Goal: Information Seeking & Learning: Learn about a topic

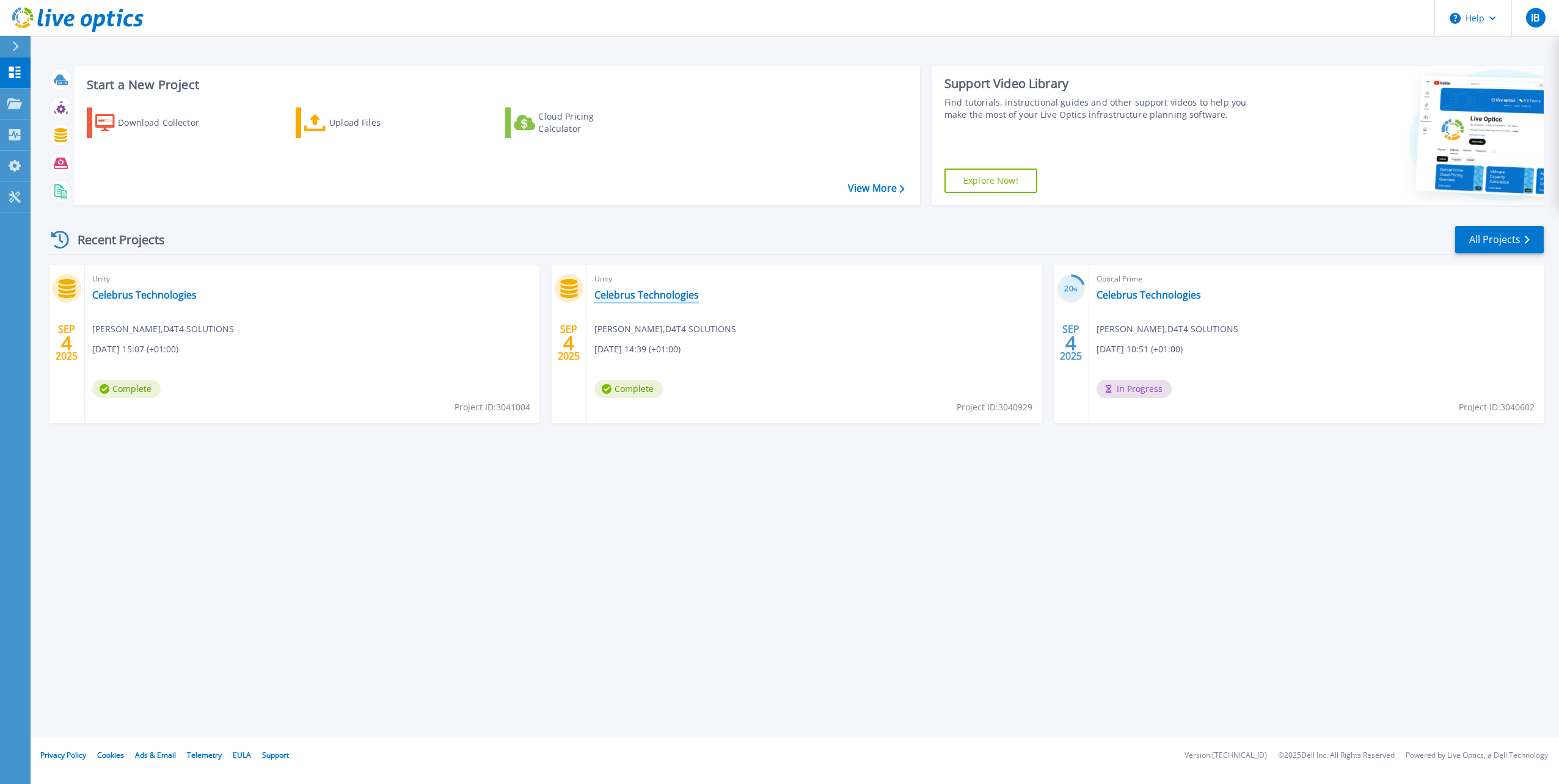
click at [678, 293] on link "Celebrus Technologies" at bounding box center [646, 295] width 104 height 12
click at [1127, 296] on link "Celebrus Technologies" at bounding box center [1148, 295] width 104 height 12
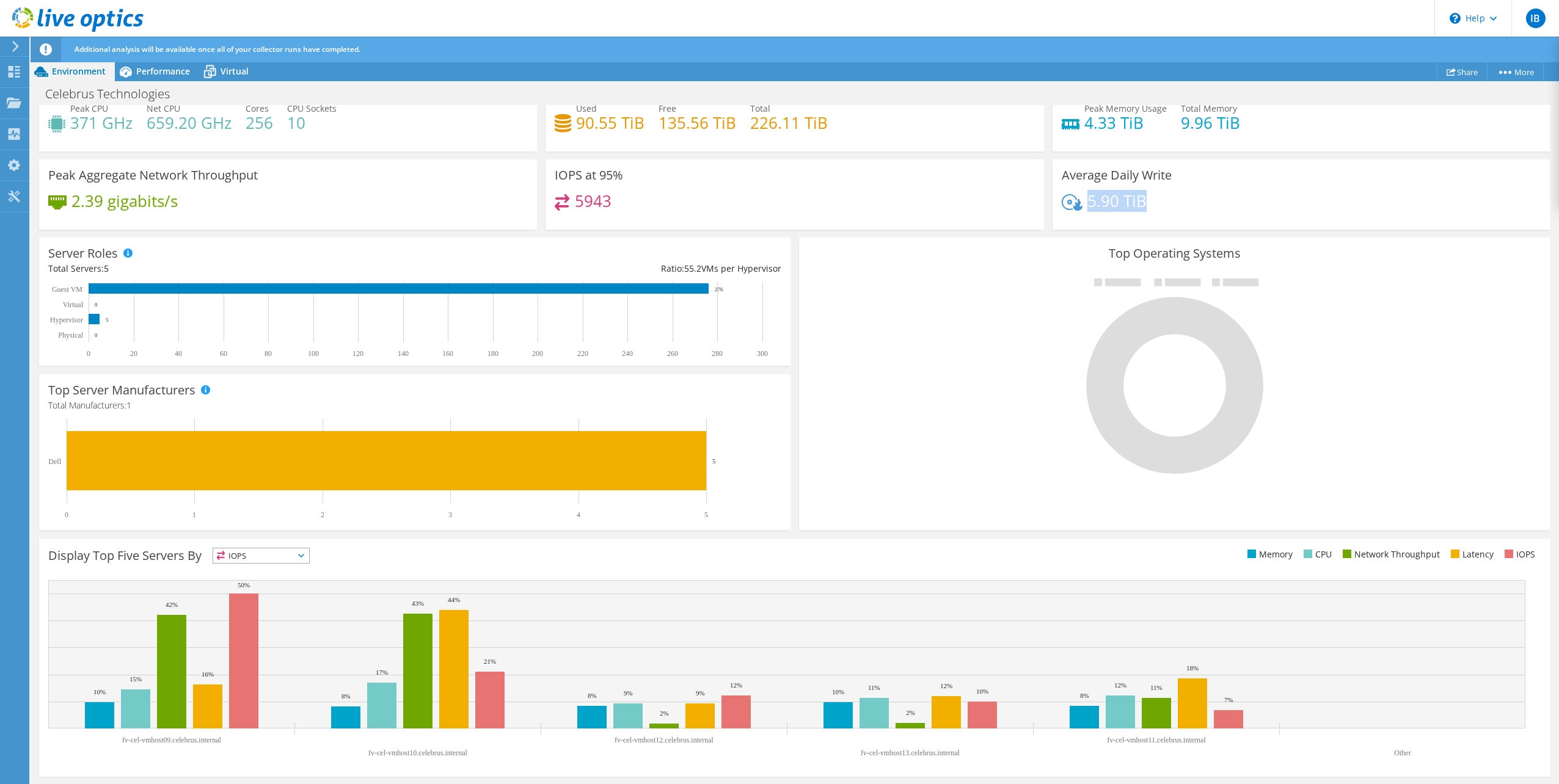
drag, startPoint x: 1143, startPoint y: 202, endPoint x: 1080, endPoint y: 202, distance: 63.0
click at [1080, 202] on div "5.90 TiB" at bounding box center [1301, 207] width 479 height 26
drag, startPoint x: 1080, startPoint y: 202, endPoint x: 1090, endPoint y: 215, distance: 16.4
click at [1090, 215] on div "5.90 TiB" at bounding box center [1301, 207] width 479 height 26
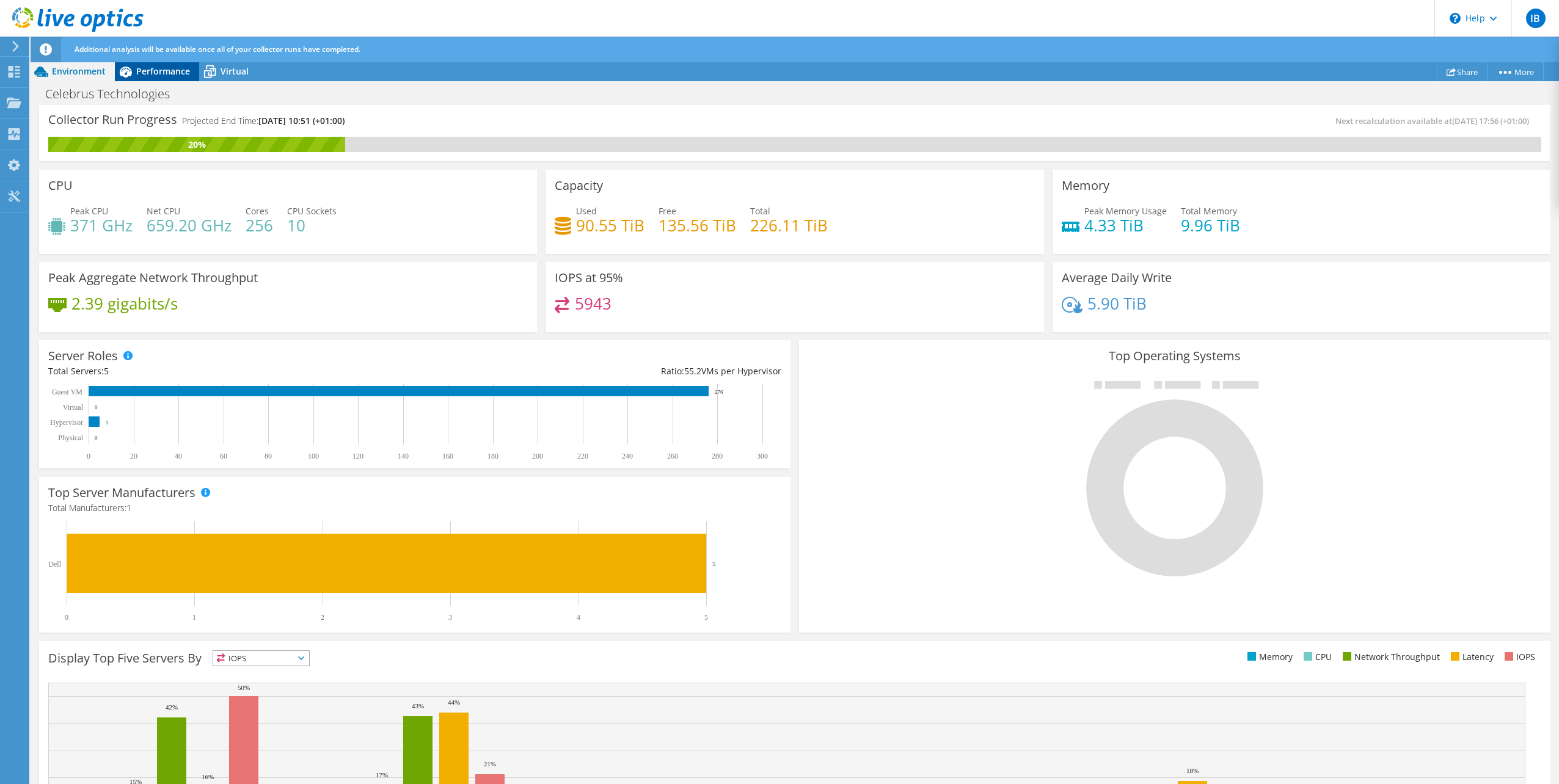
click at [160, 68] on span "Performance" at bounding box center [163, 71] width 54 height 12
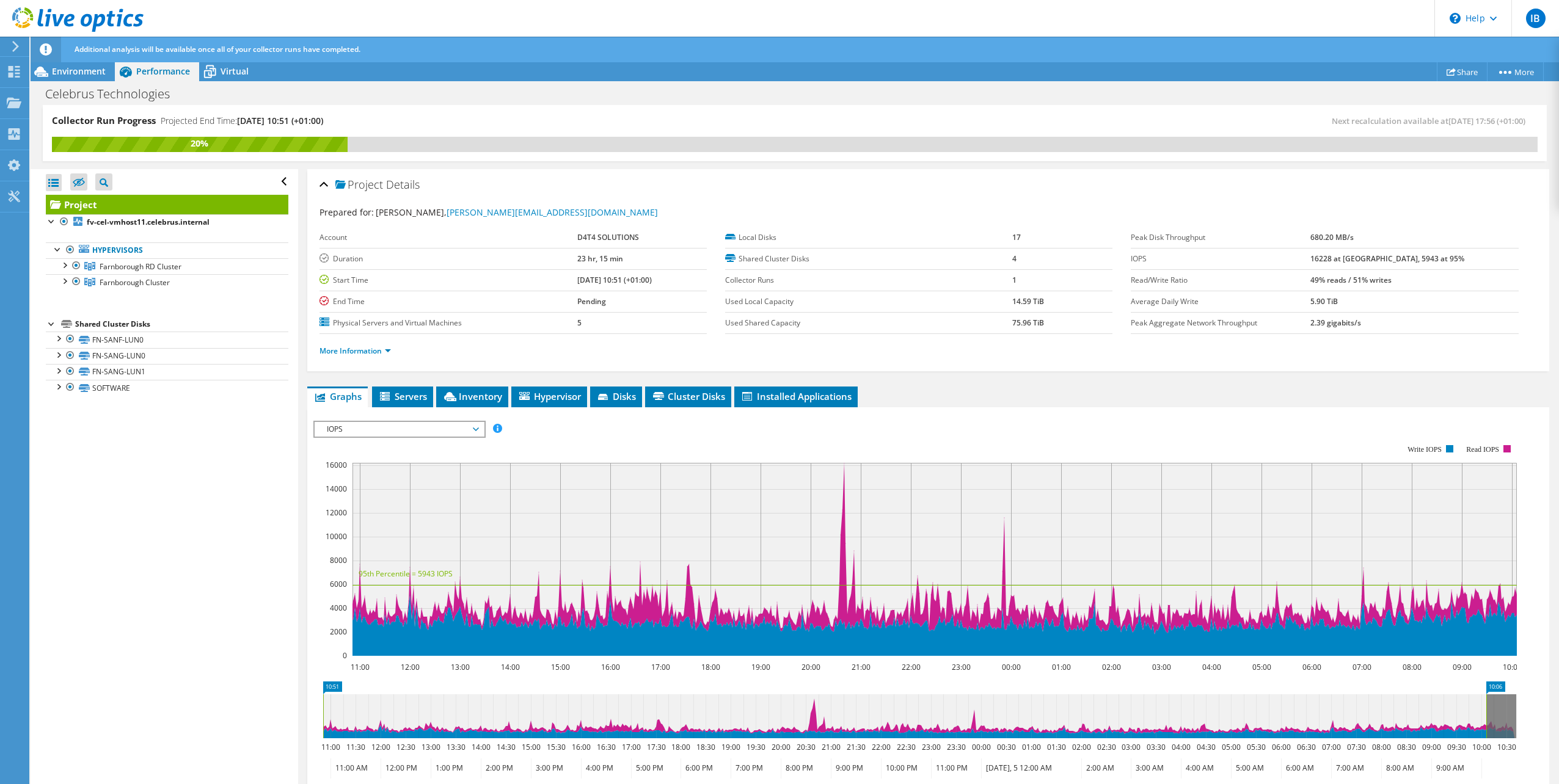
click at [467, 429] on span "IOPS" at bounding box center [399, 429] width 157 height 15
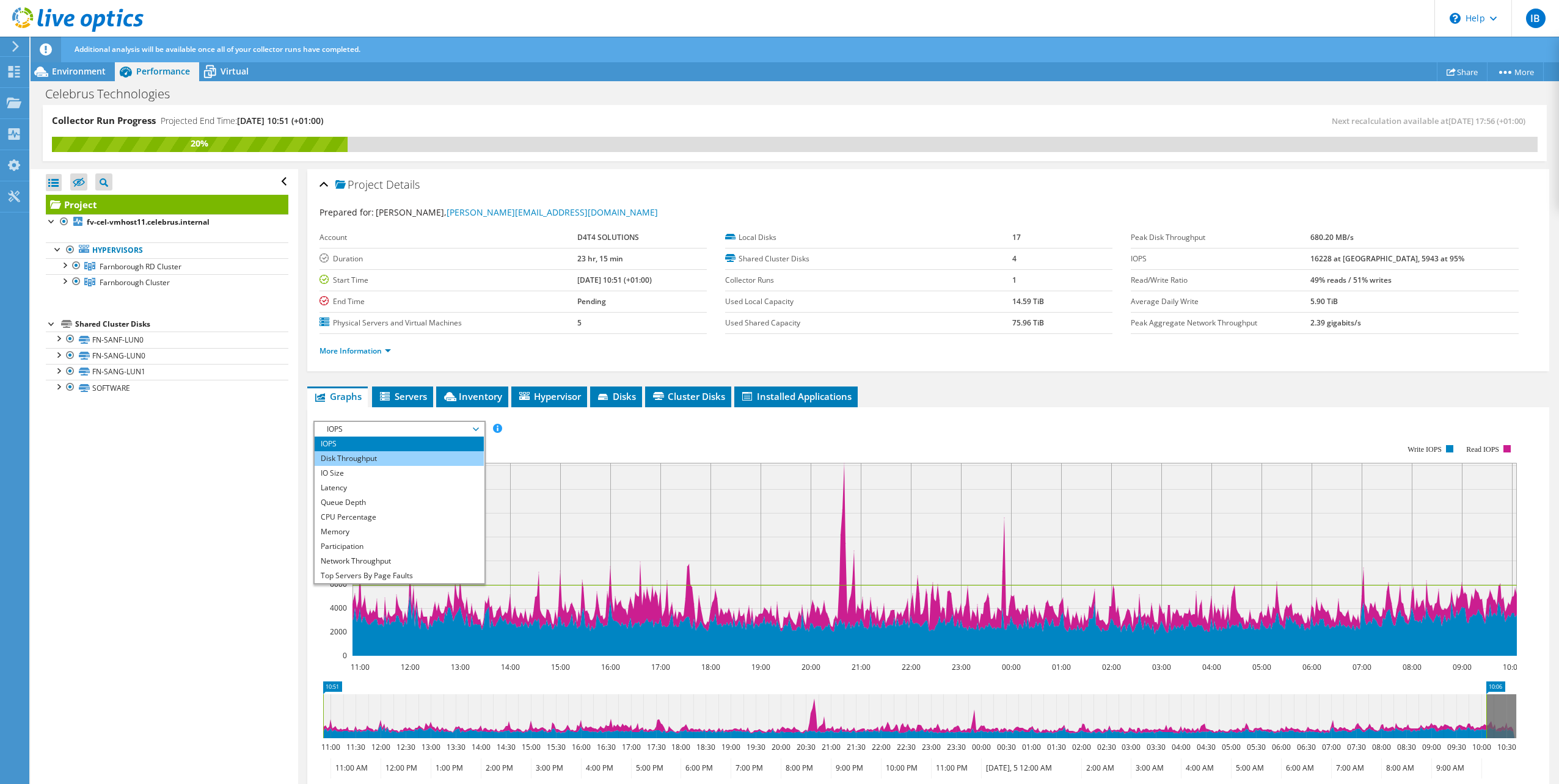
click at [443, 453] on li "Disk Throughput" at bounding box center [399, 458] width 169 height 15
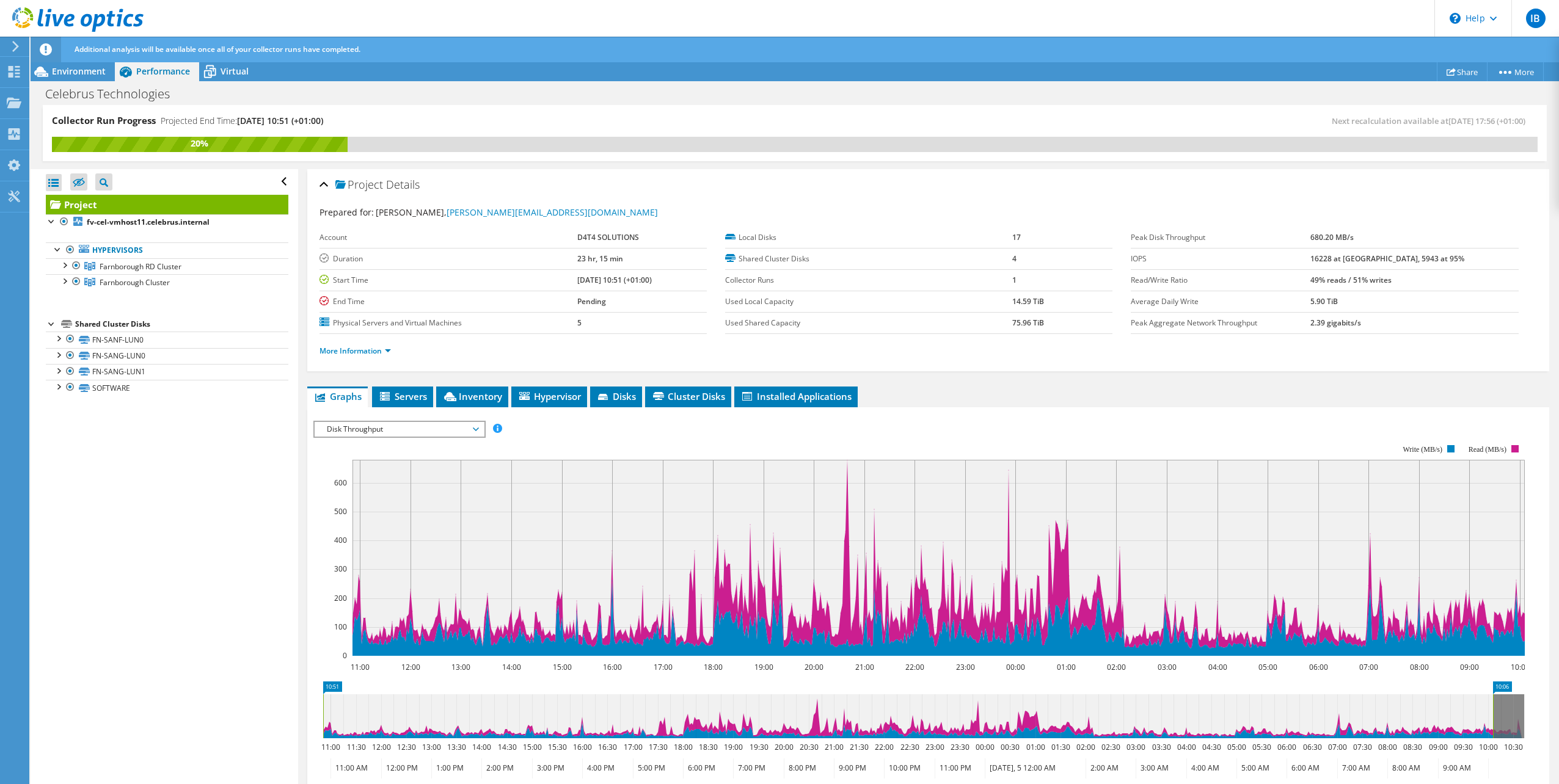
click at [450, 431] on span "Disk Throughput" at bounding box center [399, 429] width 157 height 15
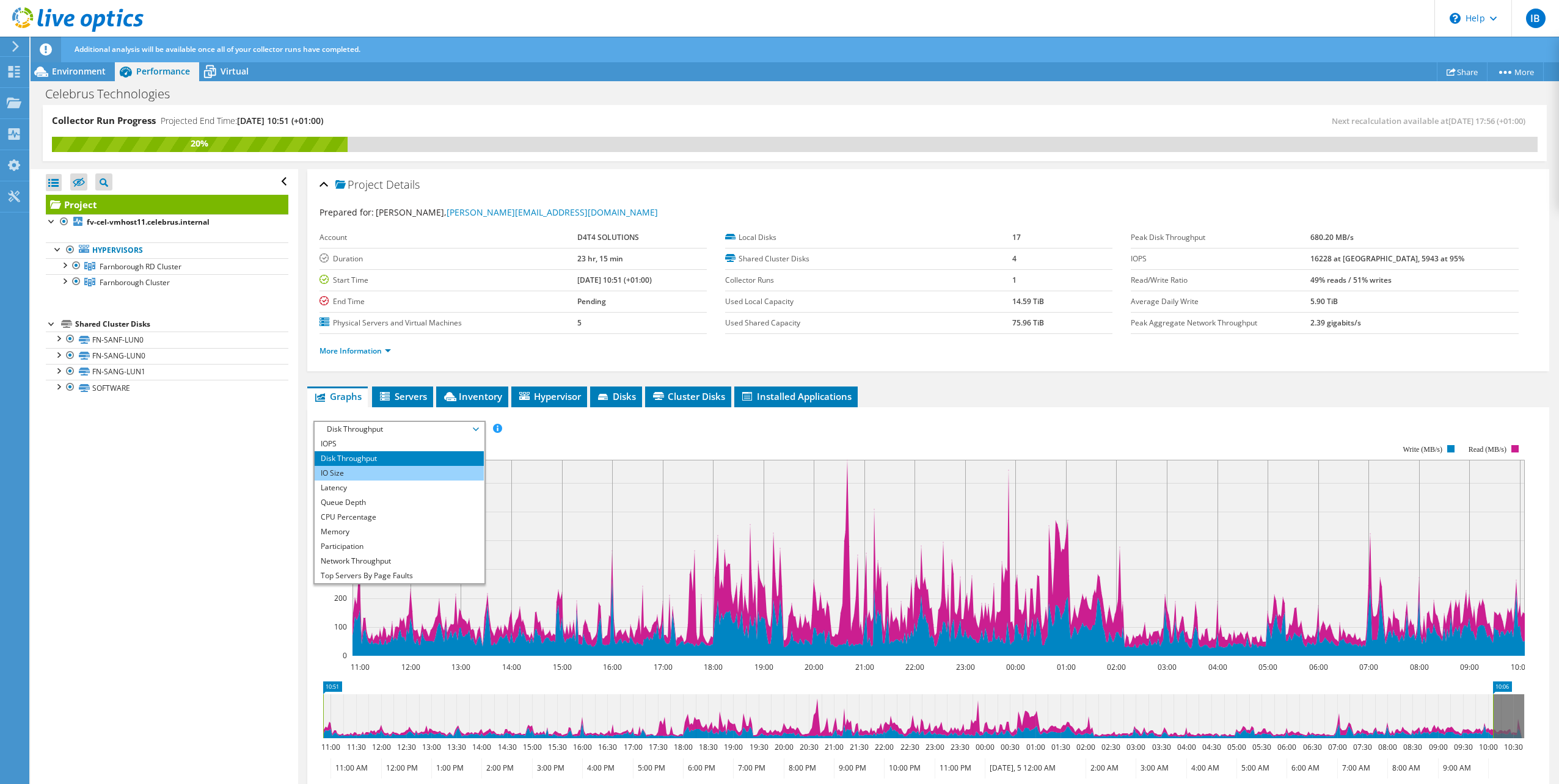
click at [431, 469] on li "IO Size" at bounding box center [399, 473] width 169 height 15
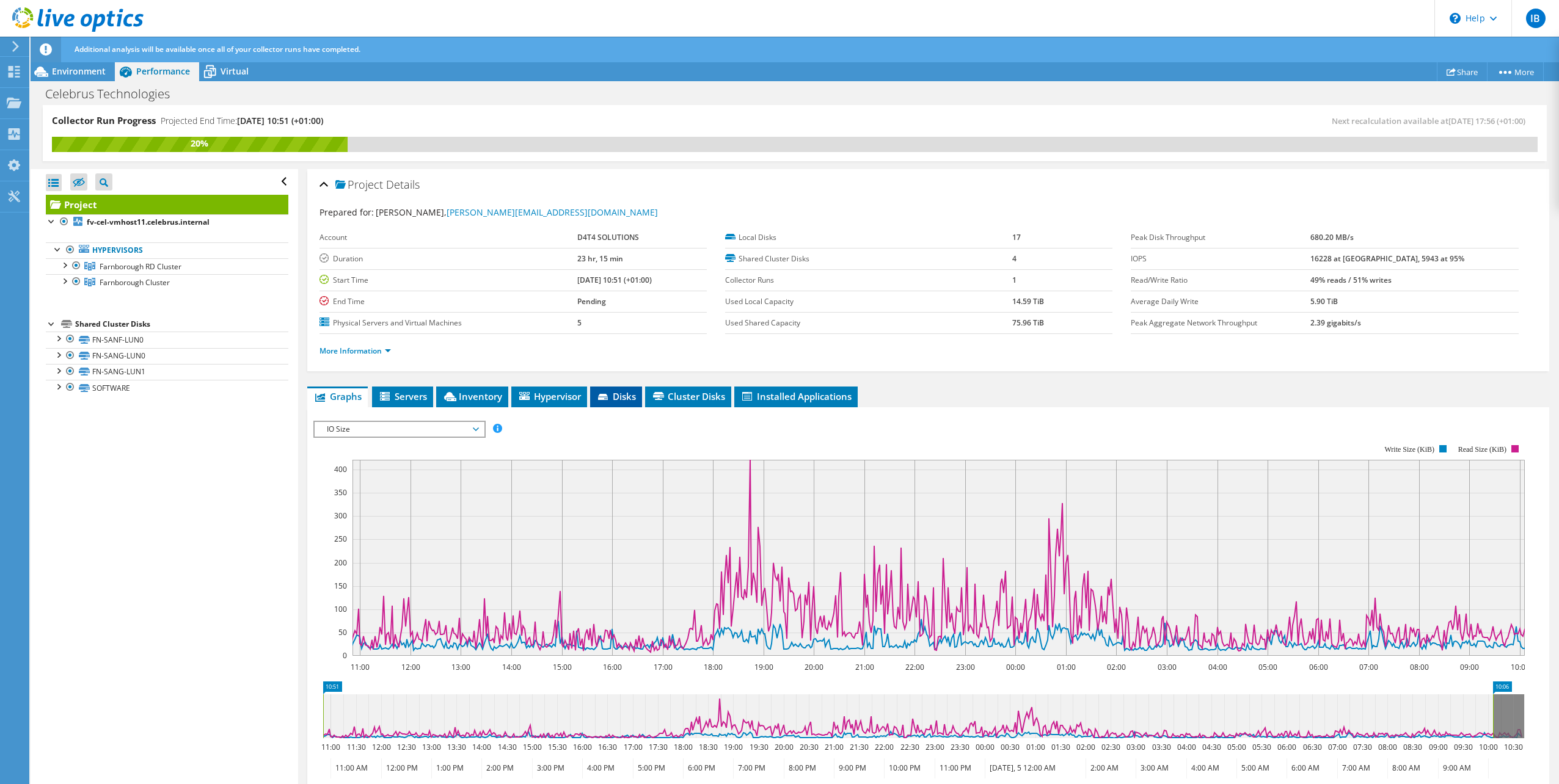
click at [607, 399] on icon at bounding box center [603, 397] width 10 height 6
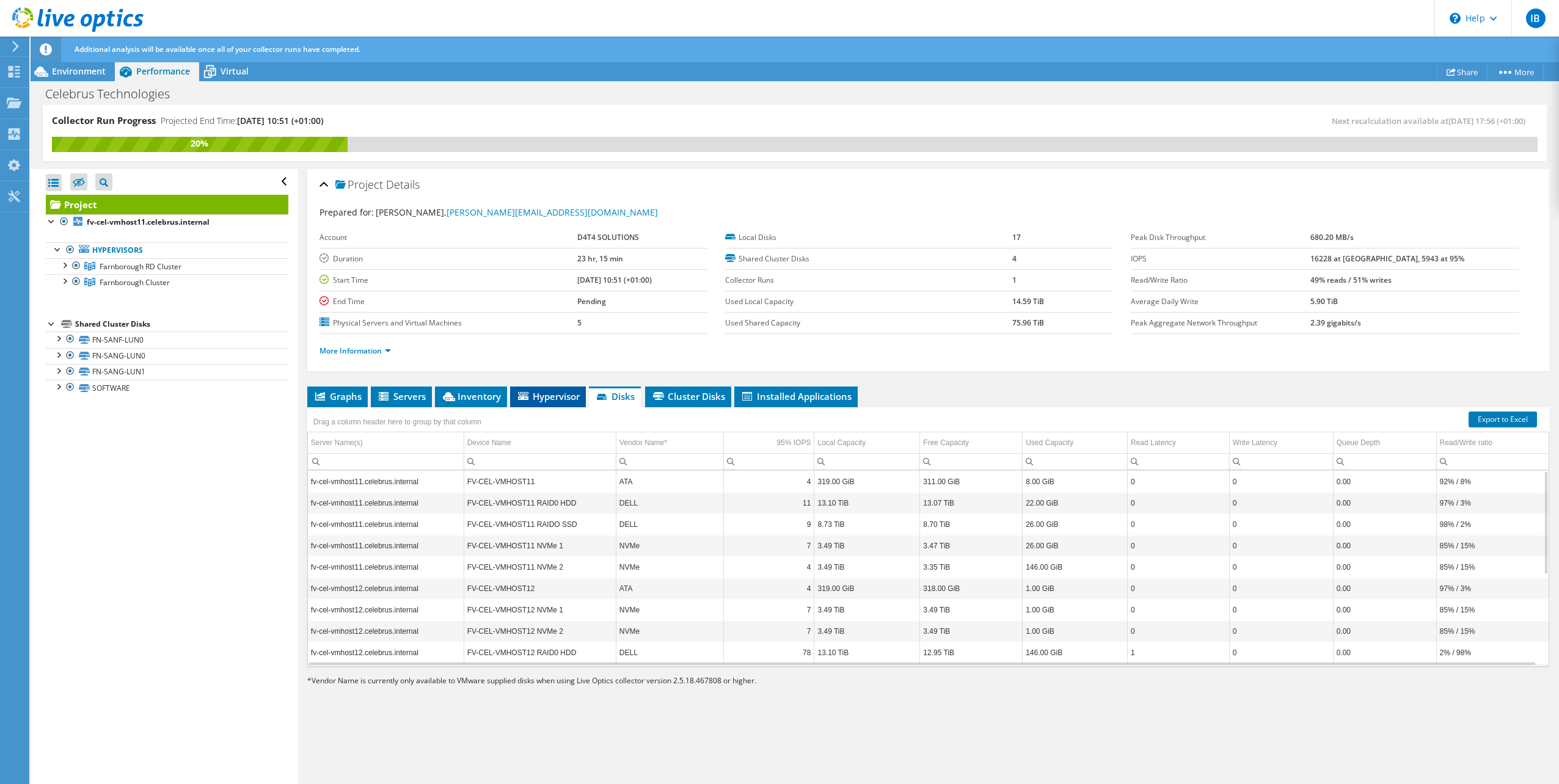
click at [568, 402] on span "Hypervisor" at bounding box center [548, 396] width 63 height 12
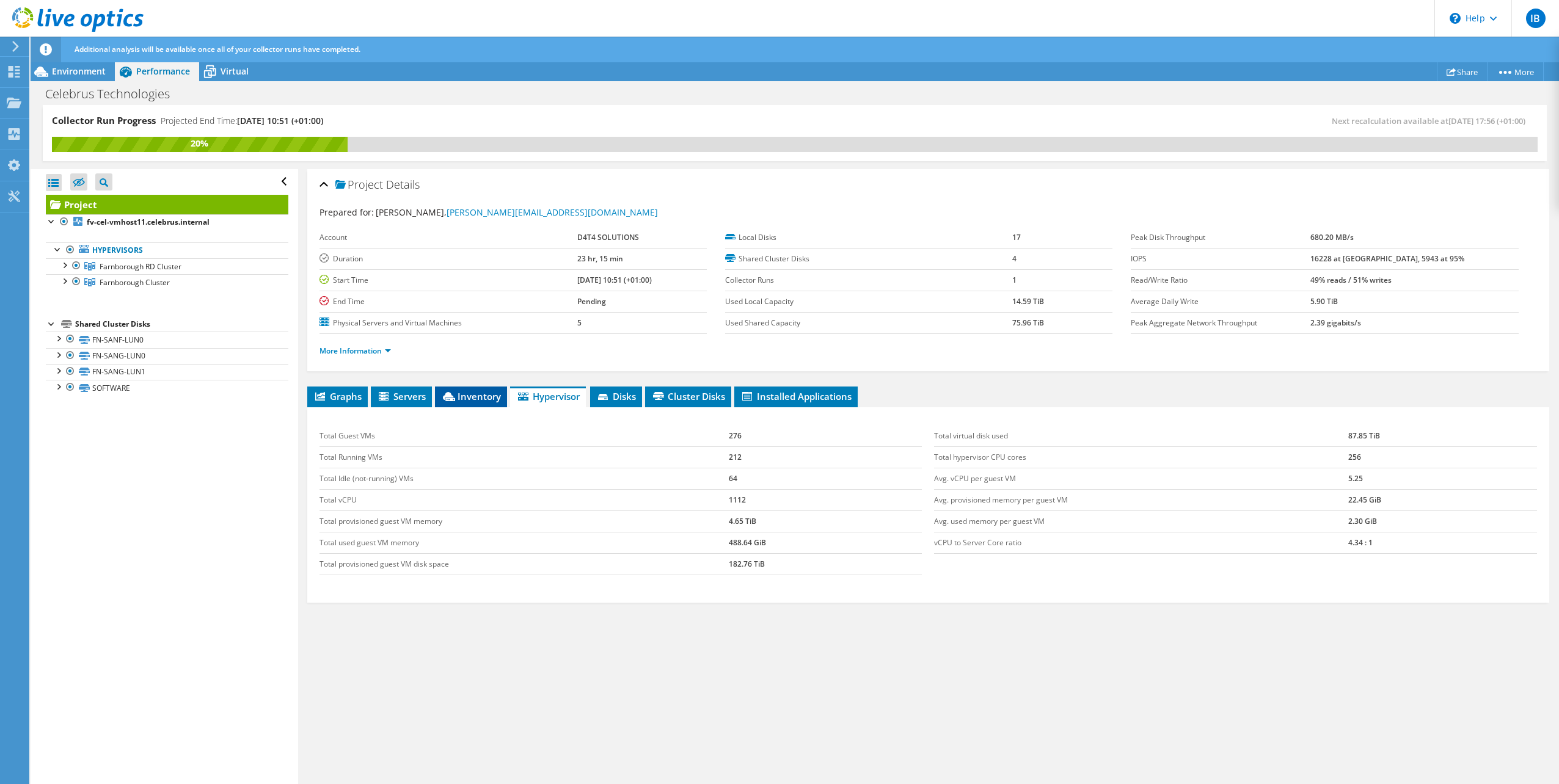
click at [470, 395] on span "Inventory" at bounding box center [471, 396] width 60 height 12
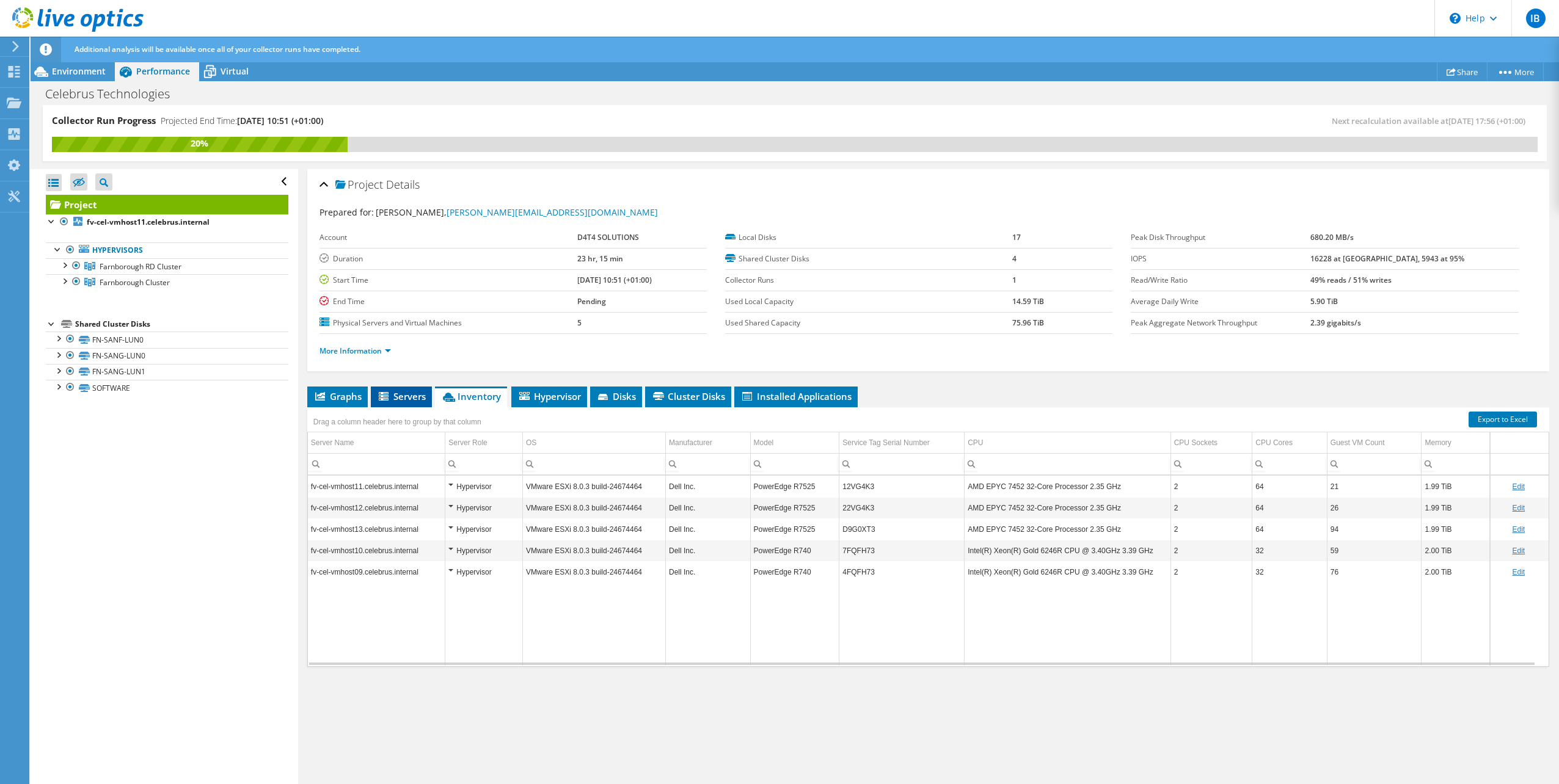
click at [407, 397] on span "Servers" at bounding box center [401, 396] width 49 height 12
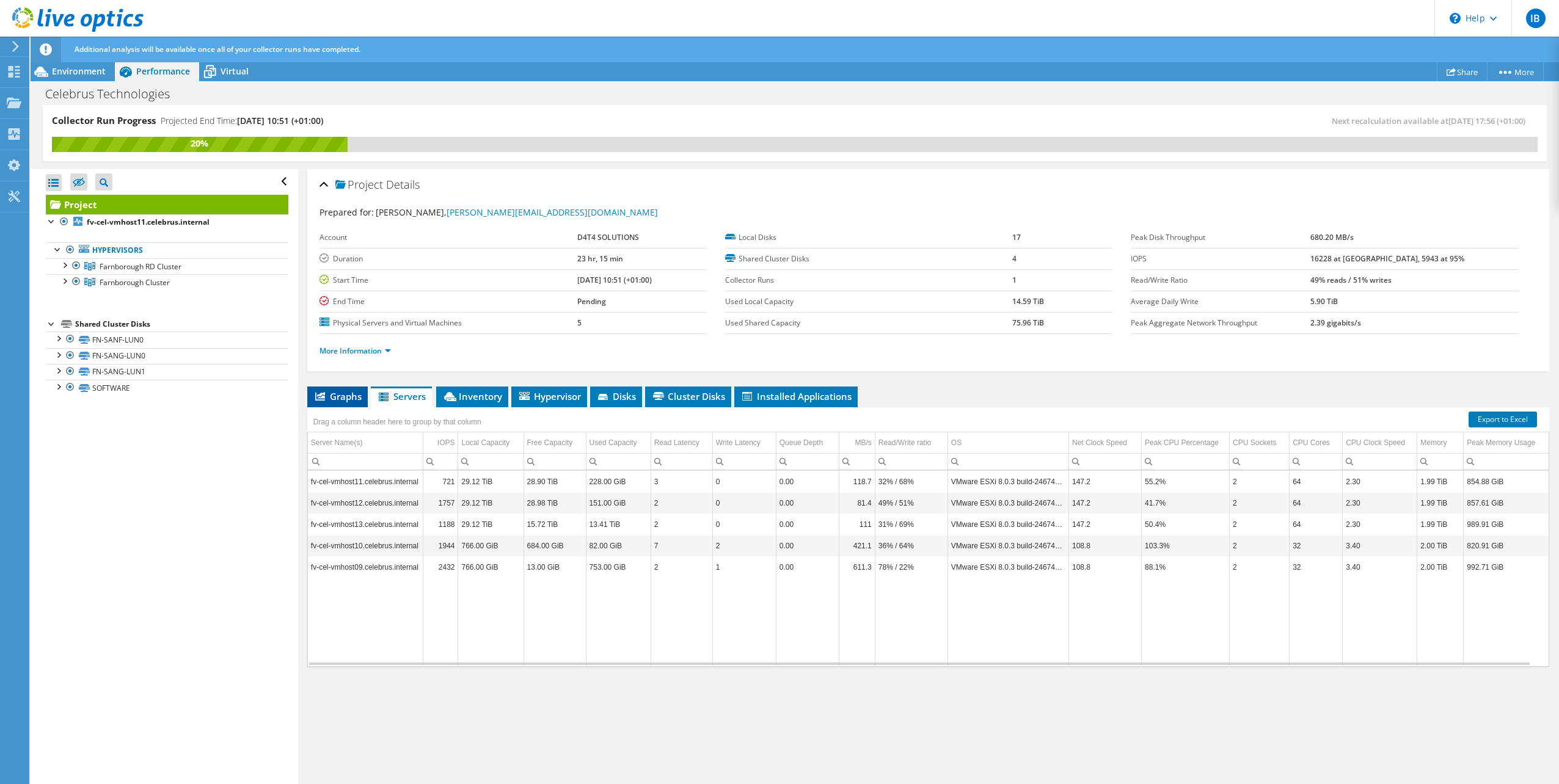
click at [344, 396] on span "Graphs" at bounding box center [337, 396] width 48 height 12
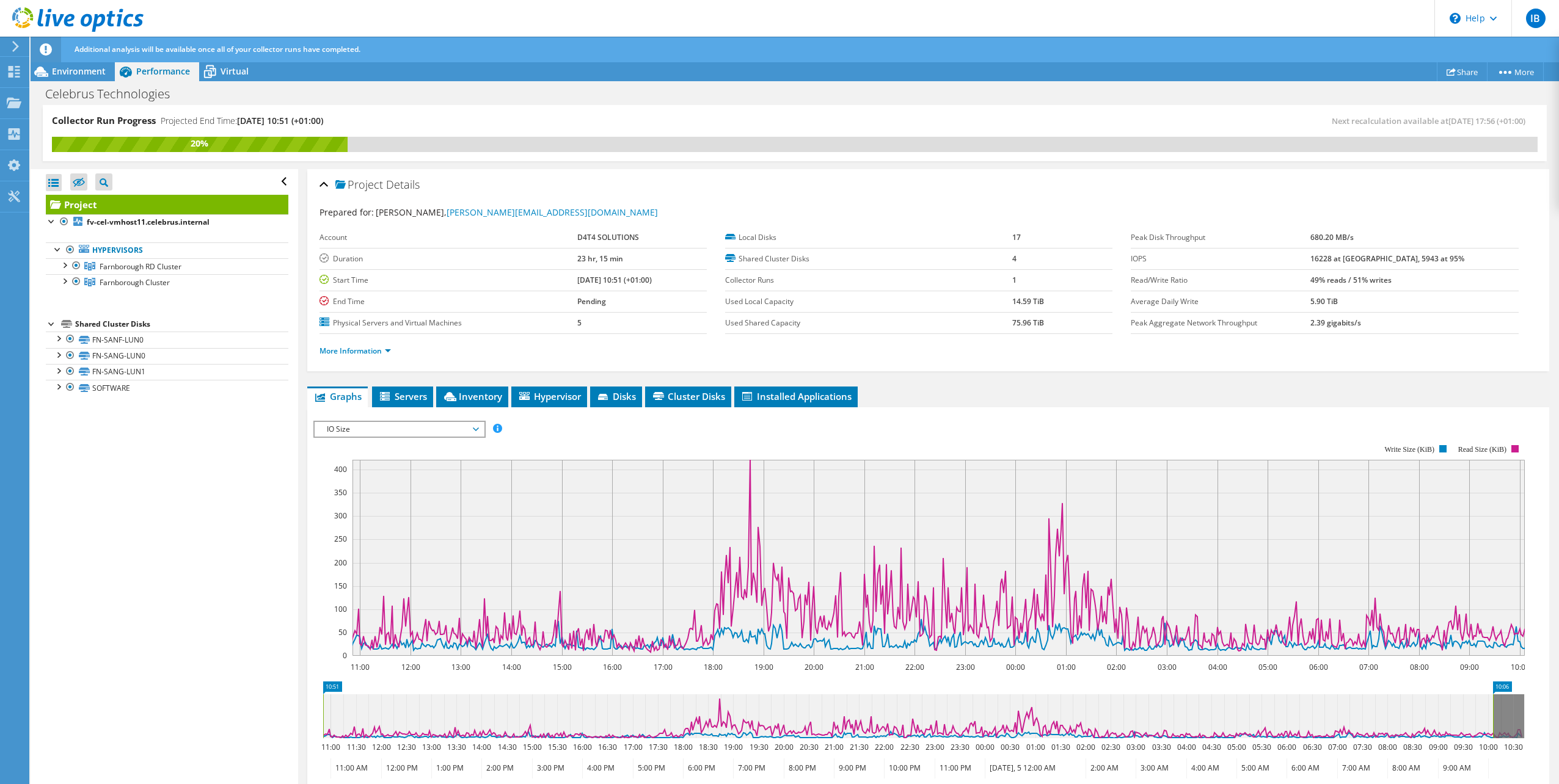
scroll to position [137, 0]
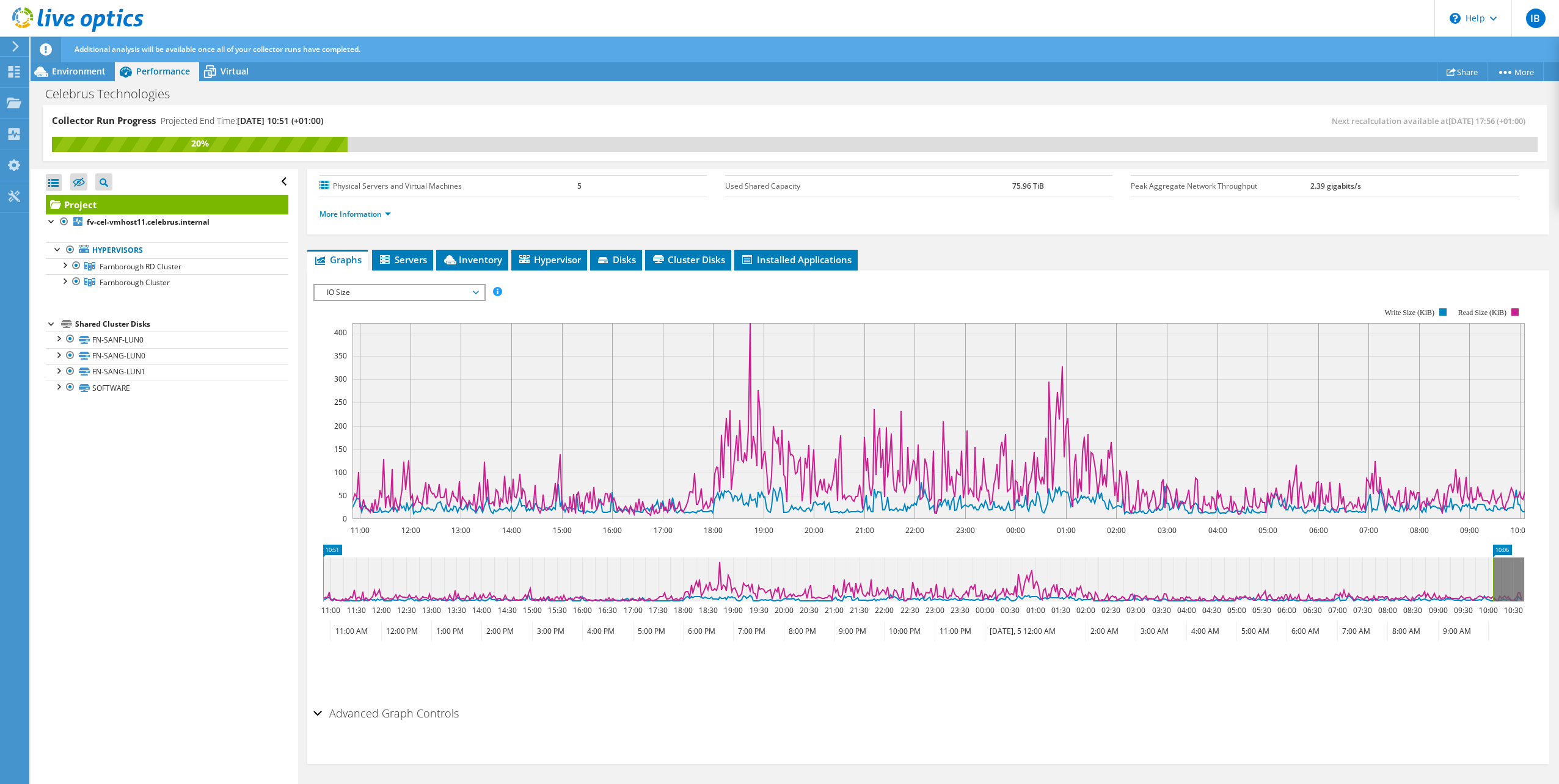
click at [451, 292] on span "IO Size" at bounding box center [399, 292] width 157 height 15
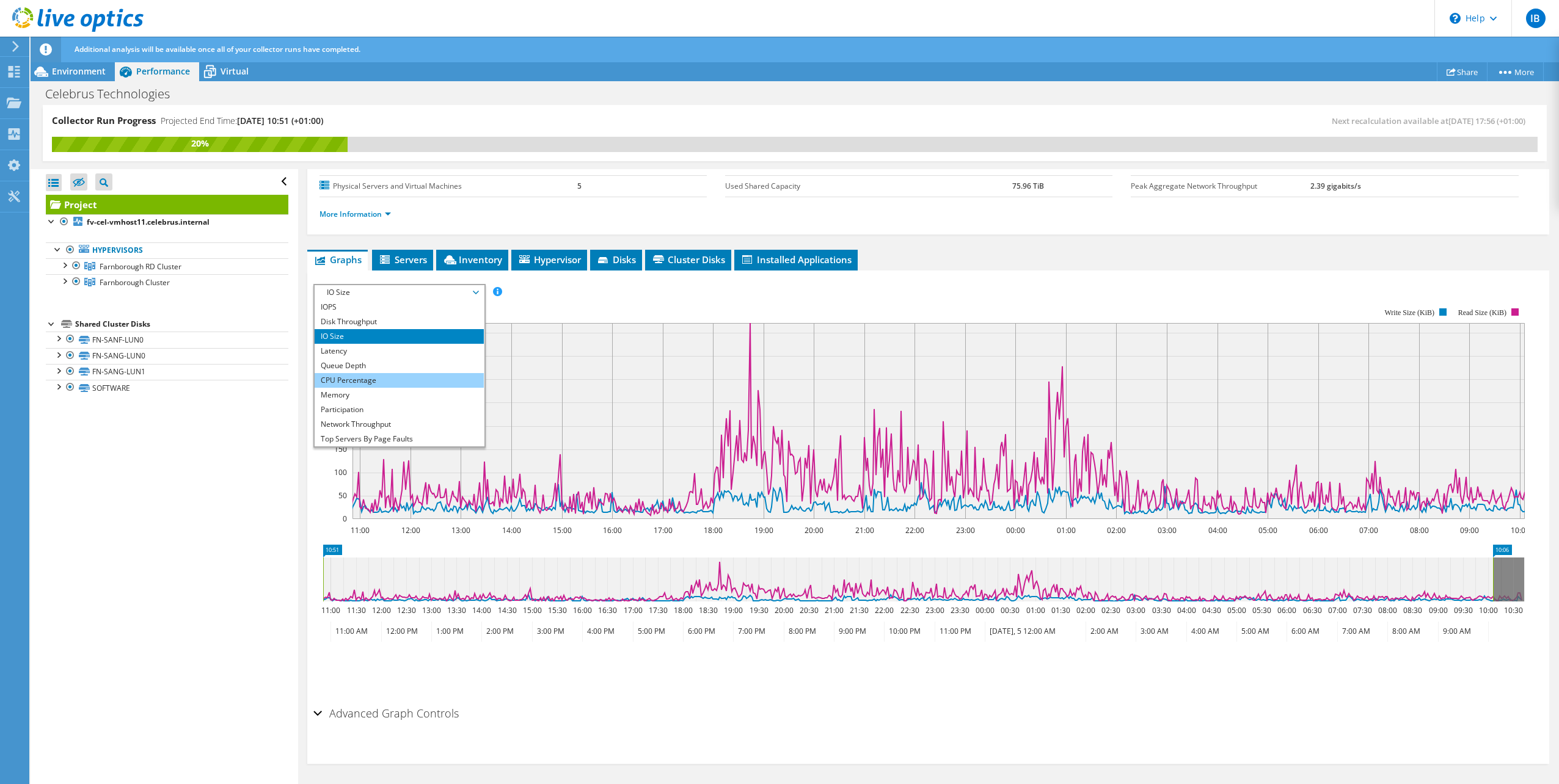
click at [424, 385] on li "CPU Percentage" at bounding box center [399, 380] width 169 height 15
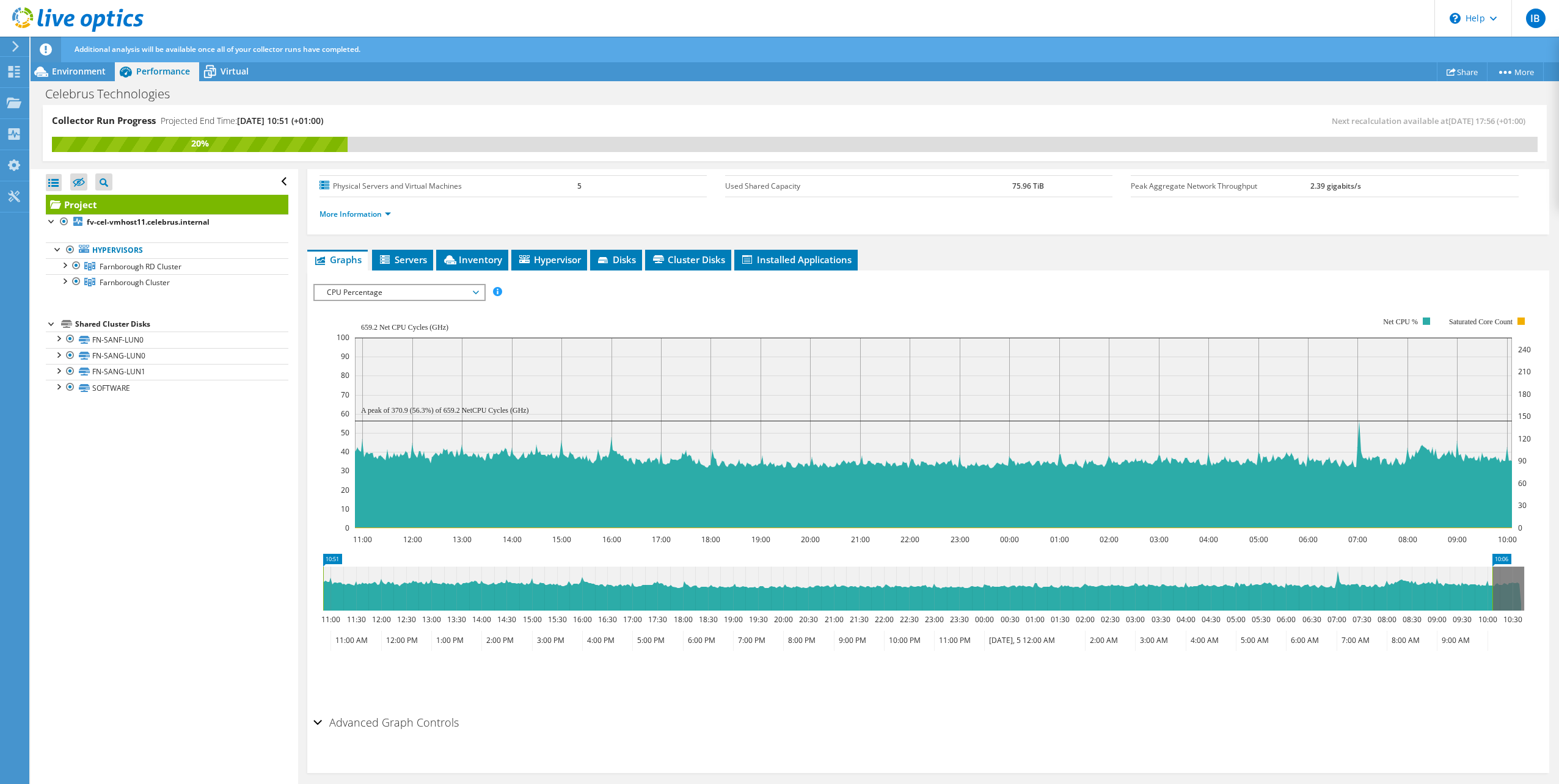
click at [456, 293] on span "CPU Percentage" at bounding box center [399, 292] width 157 height 15
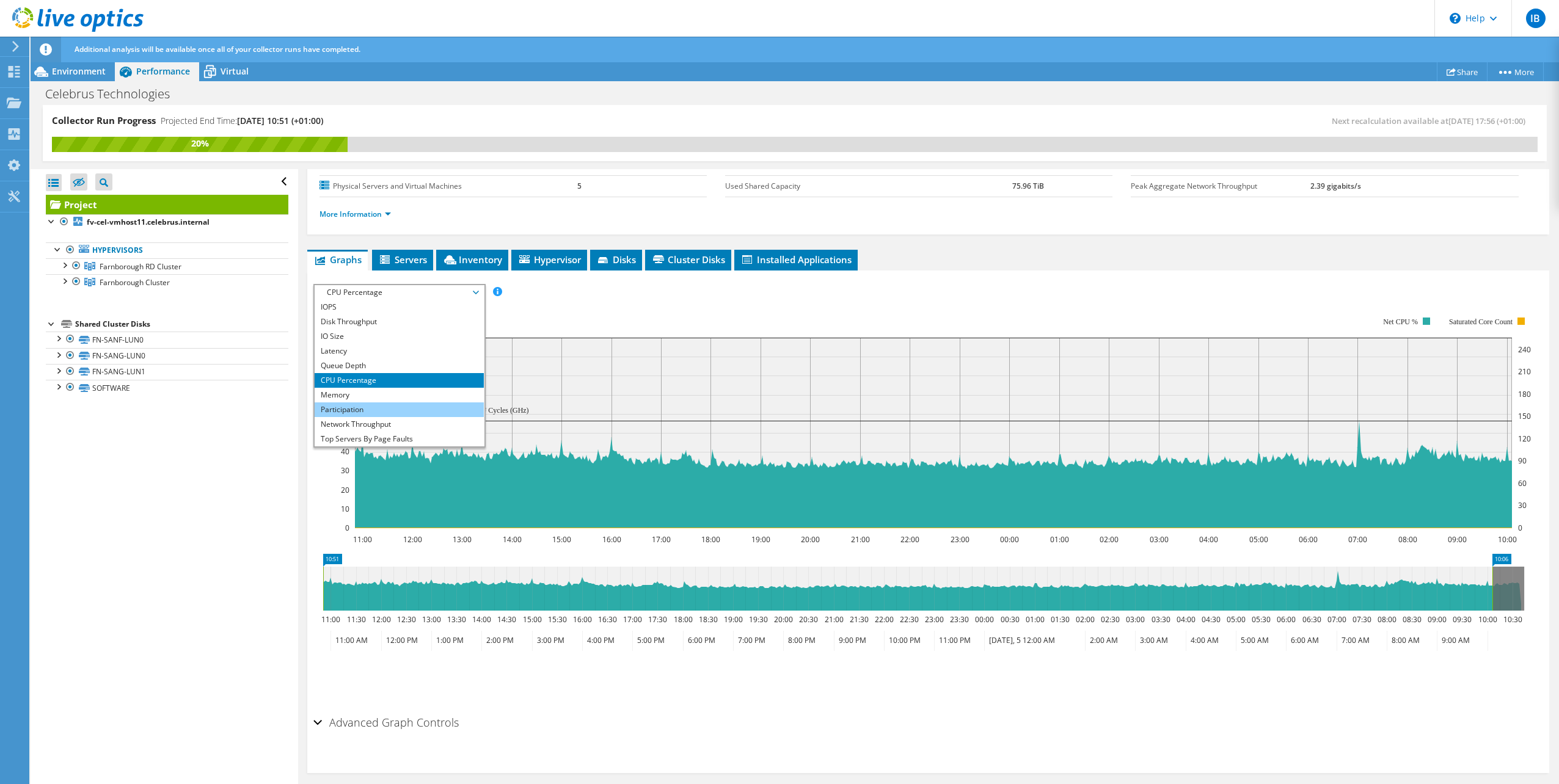
click at [424, 403] on li "Participation" at bounding box center [399, 410] width 169 height 15
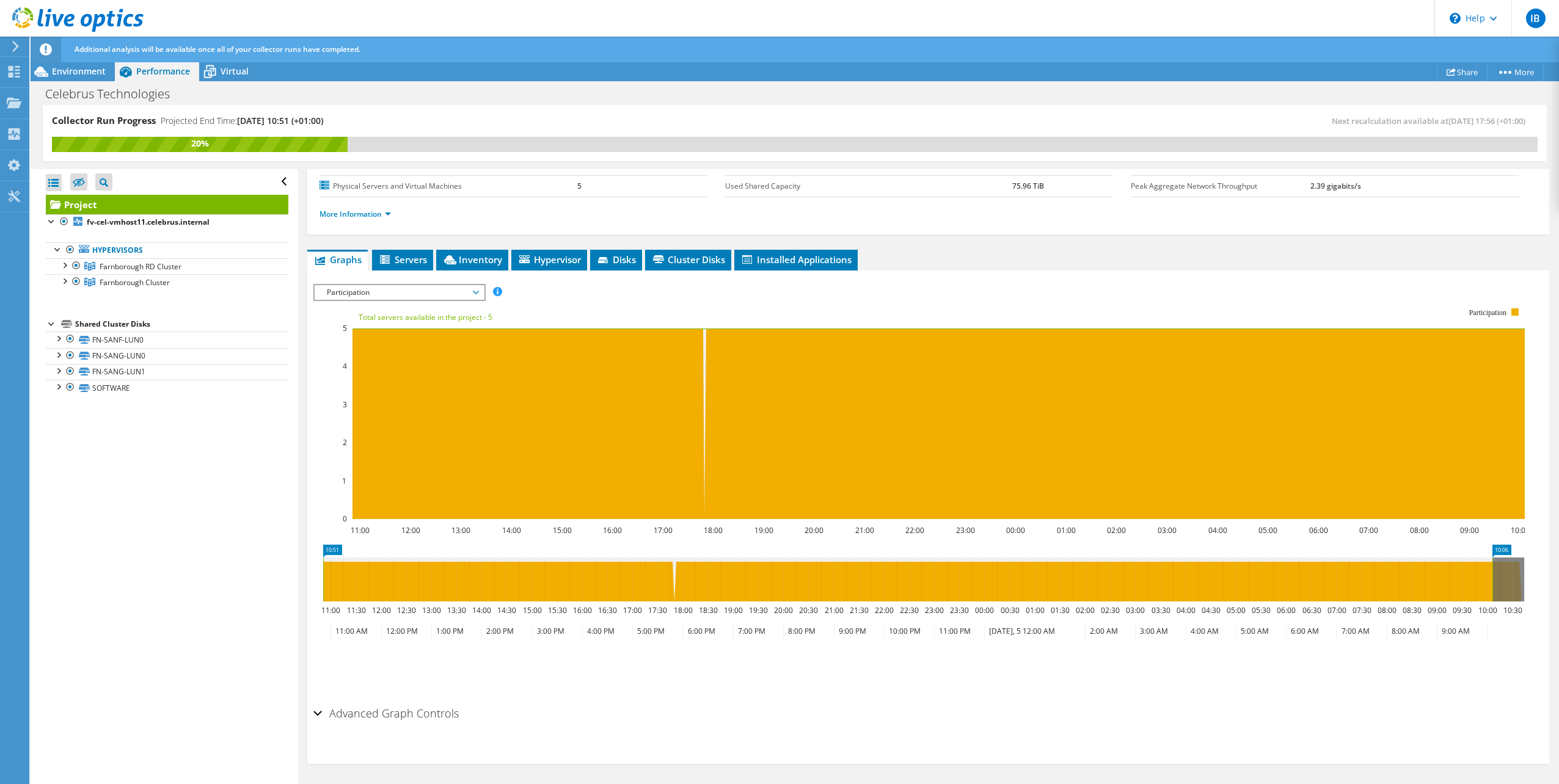
click at [423, 298] on span "Participation" at bounding box center [399, 292] width 157 height 15
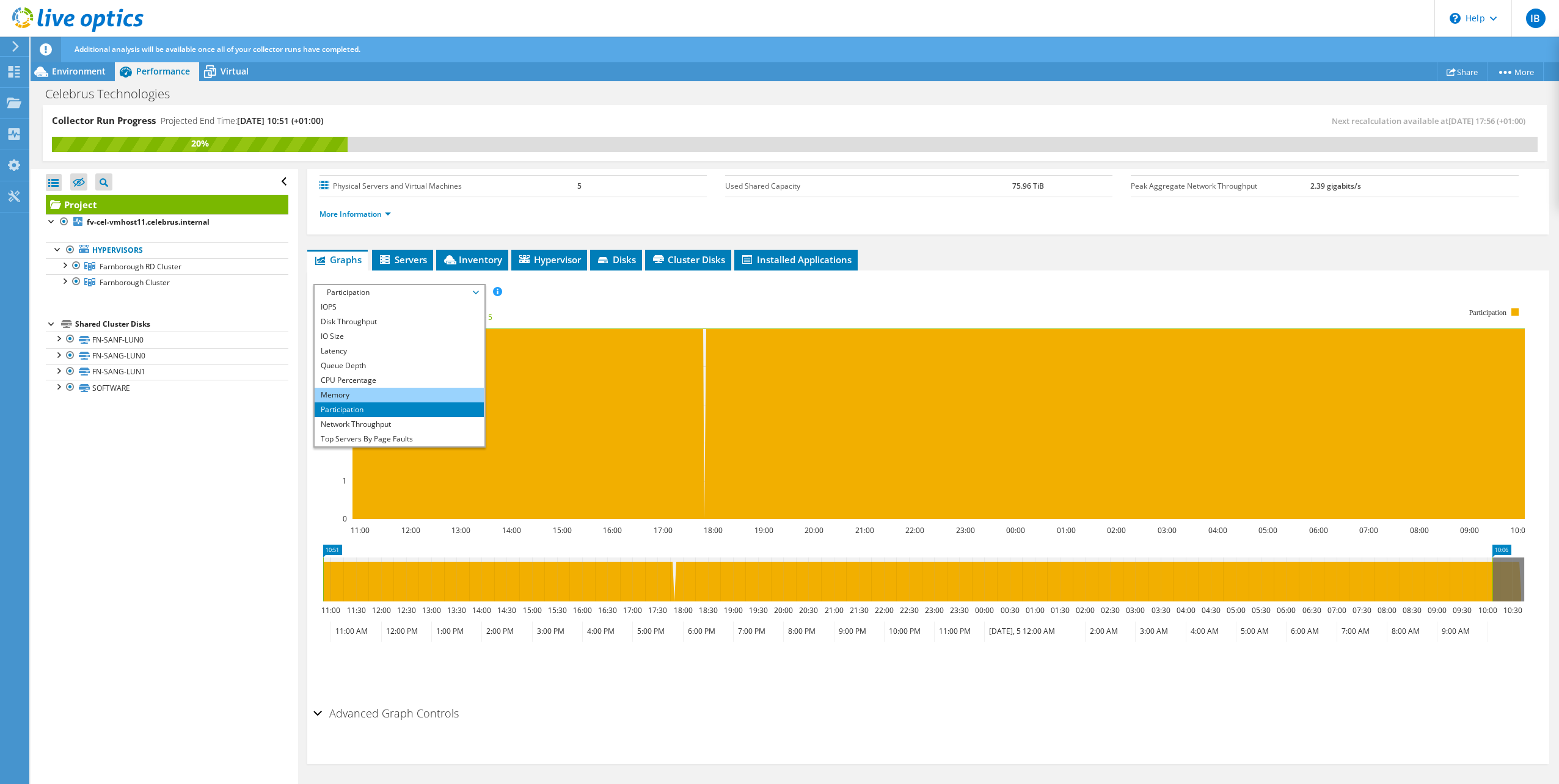
click at [408, 392] on li "Memory" at bounding box center [399, 395] width 169 height 15
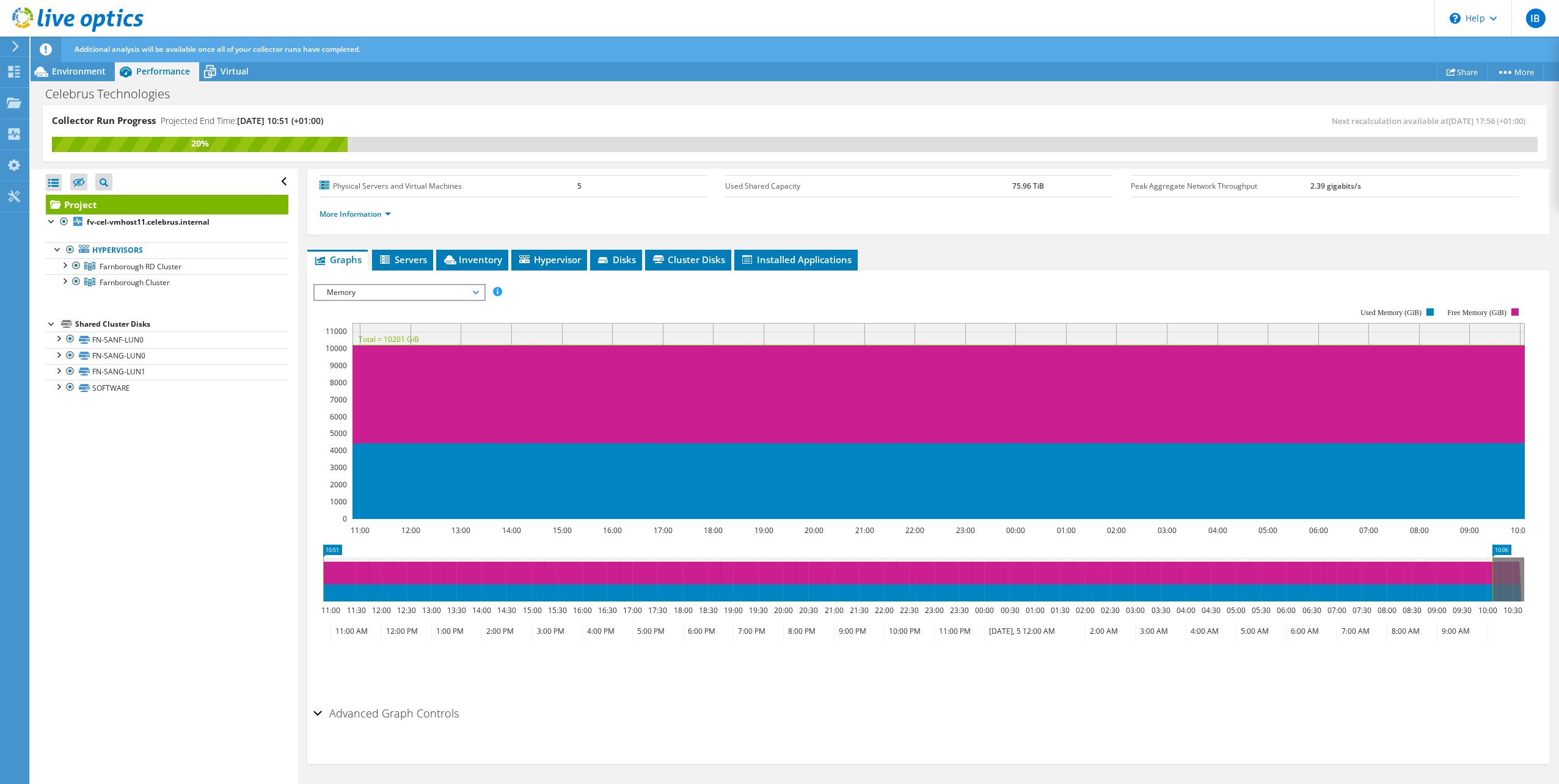
click at [407, 295] on span "Memory" at bounding box center [399, 292] width 157 height 15
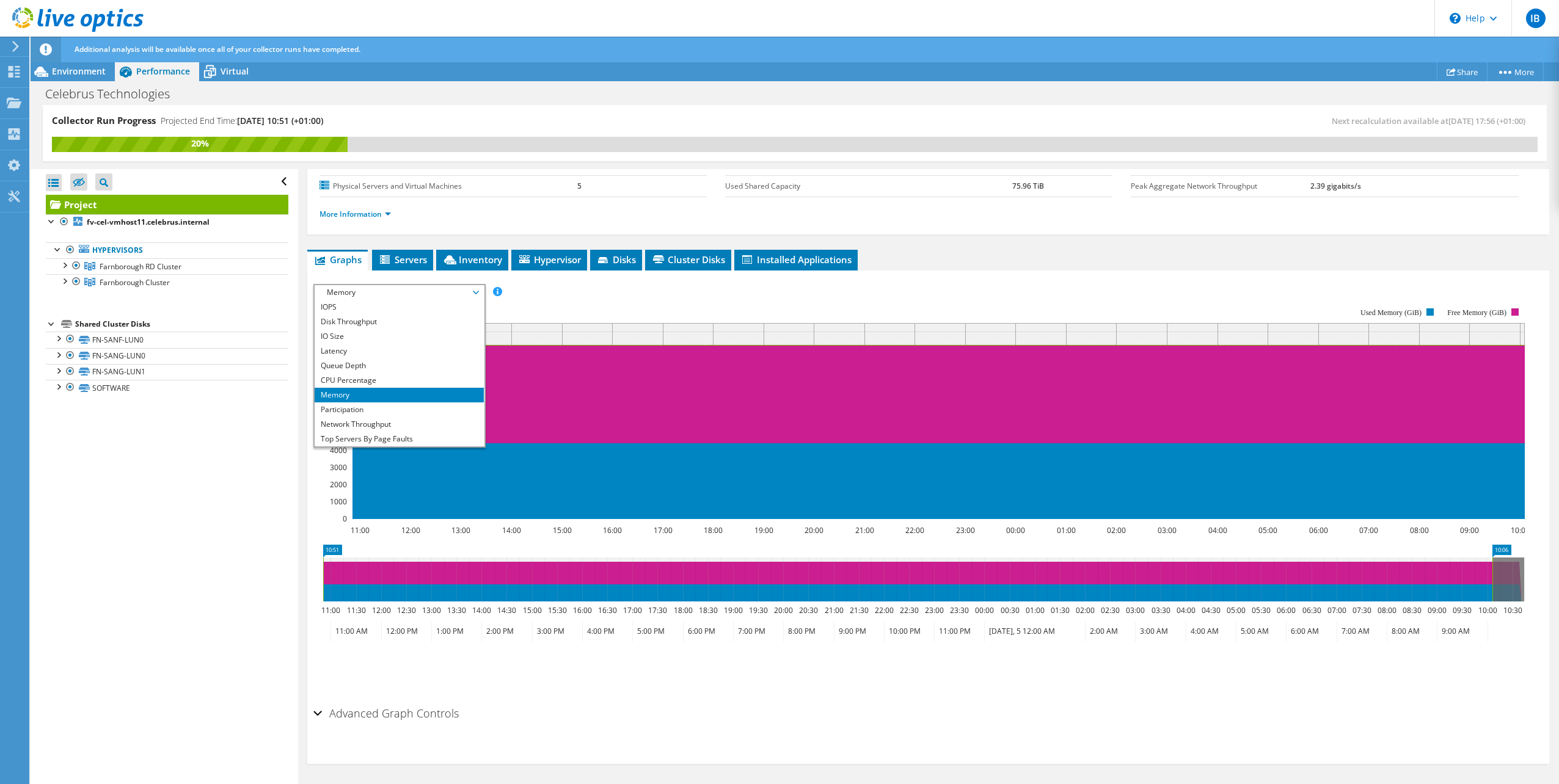
scroll to position [44, 0]
click at [394, 377] on li "Network Throughput" at bounding box center [399, 380] width 169 height 15
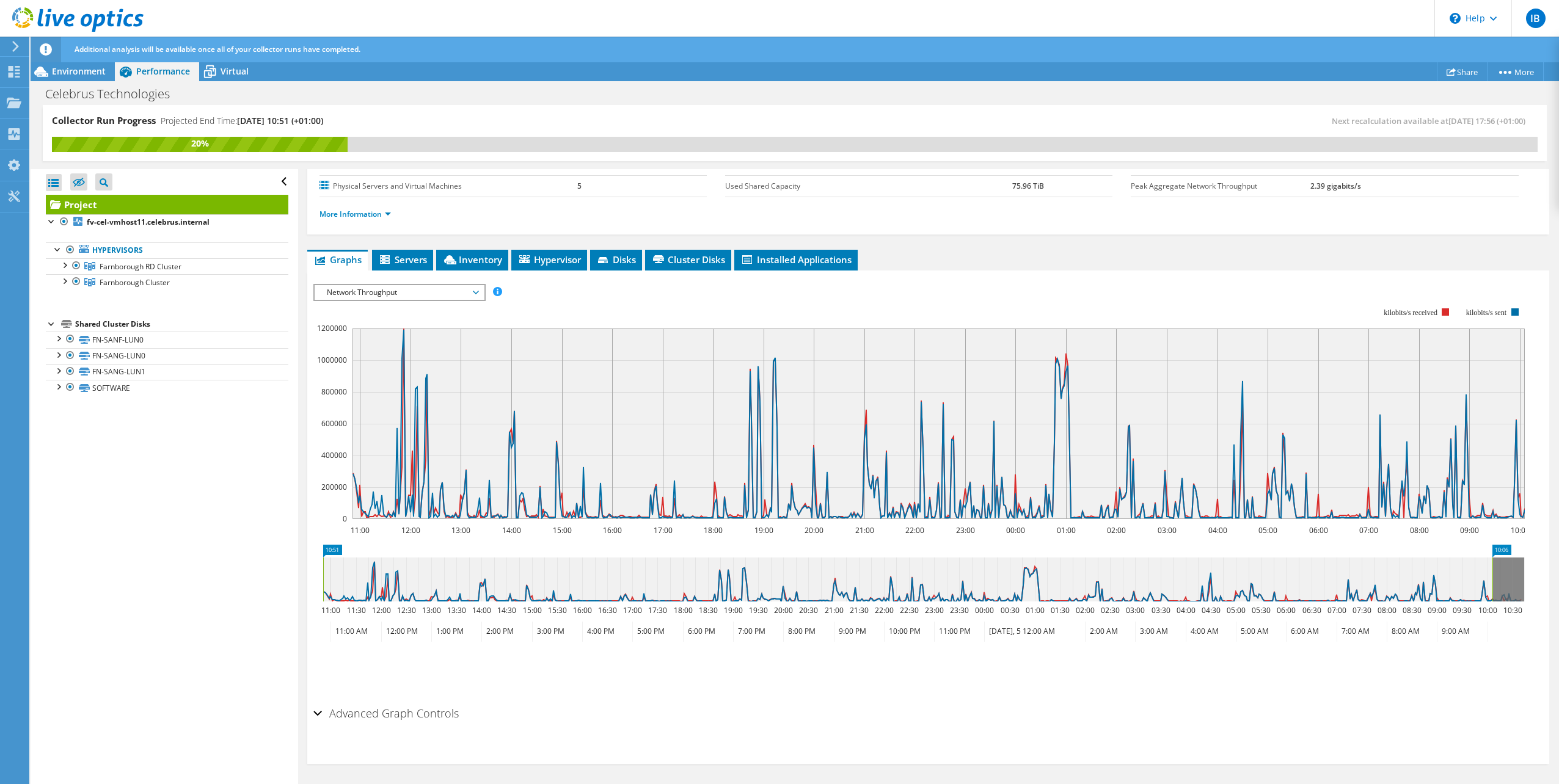
click at [429, 291] on span "Network Throughput" at bounding box center [399, 292] width 157 height 15
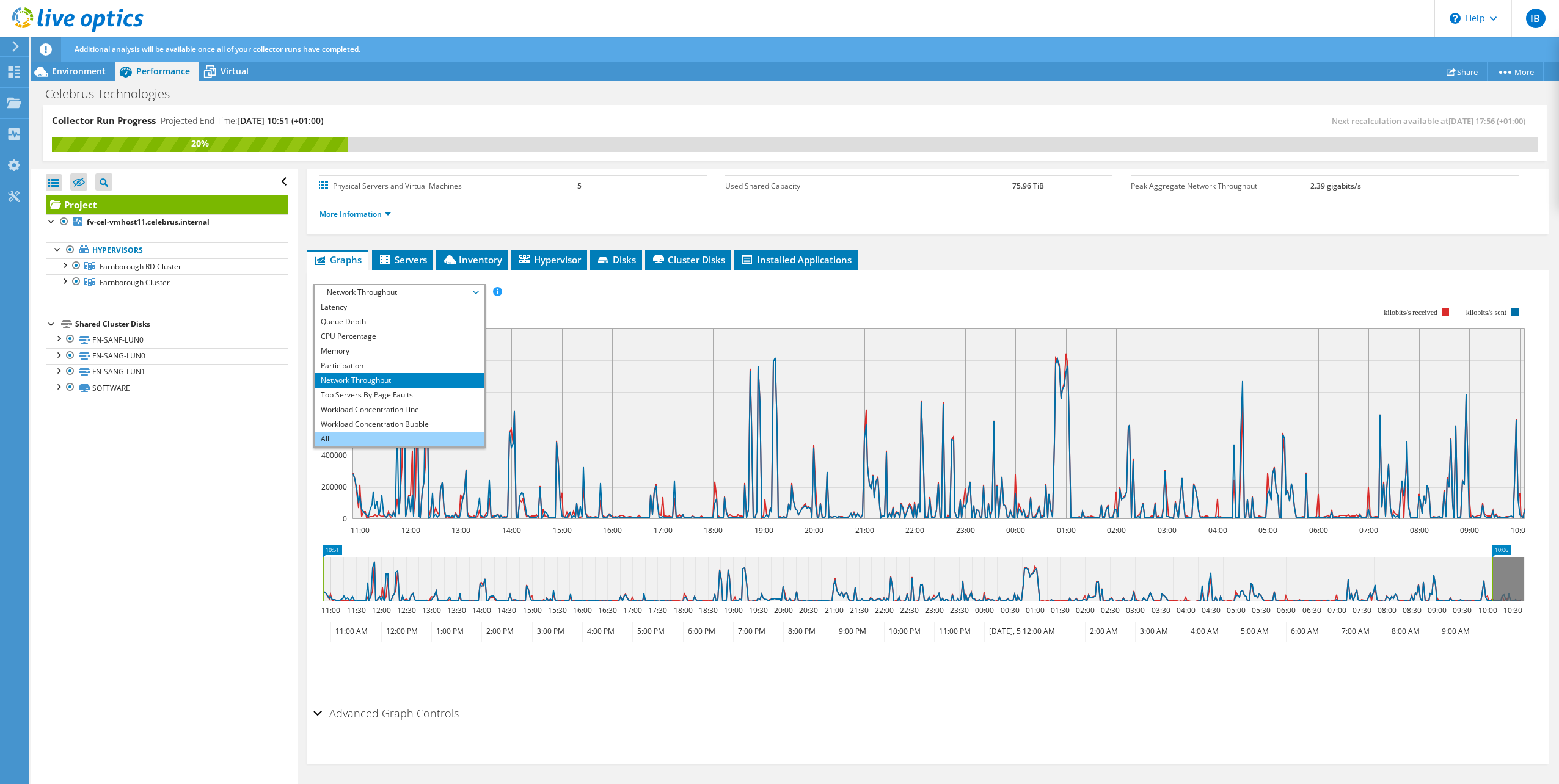
click at [387, 433] on li "All" at bounding box center [399, 439] width 169 height 15
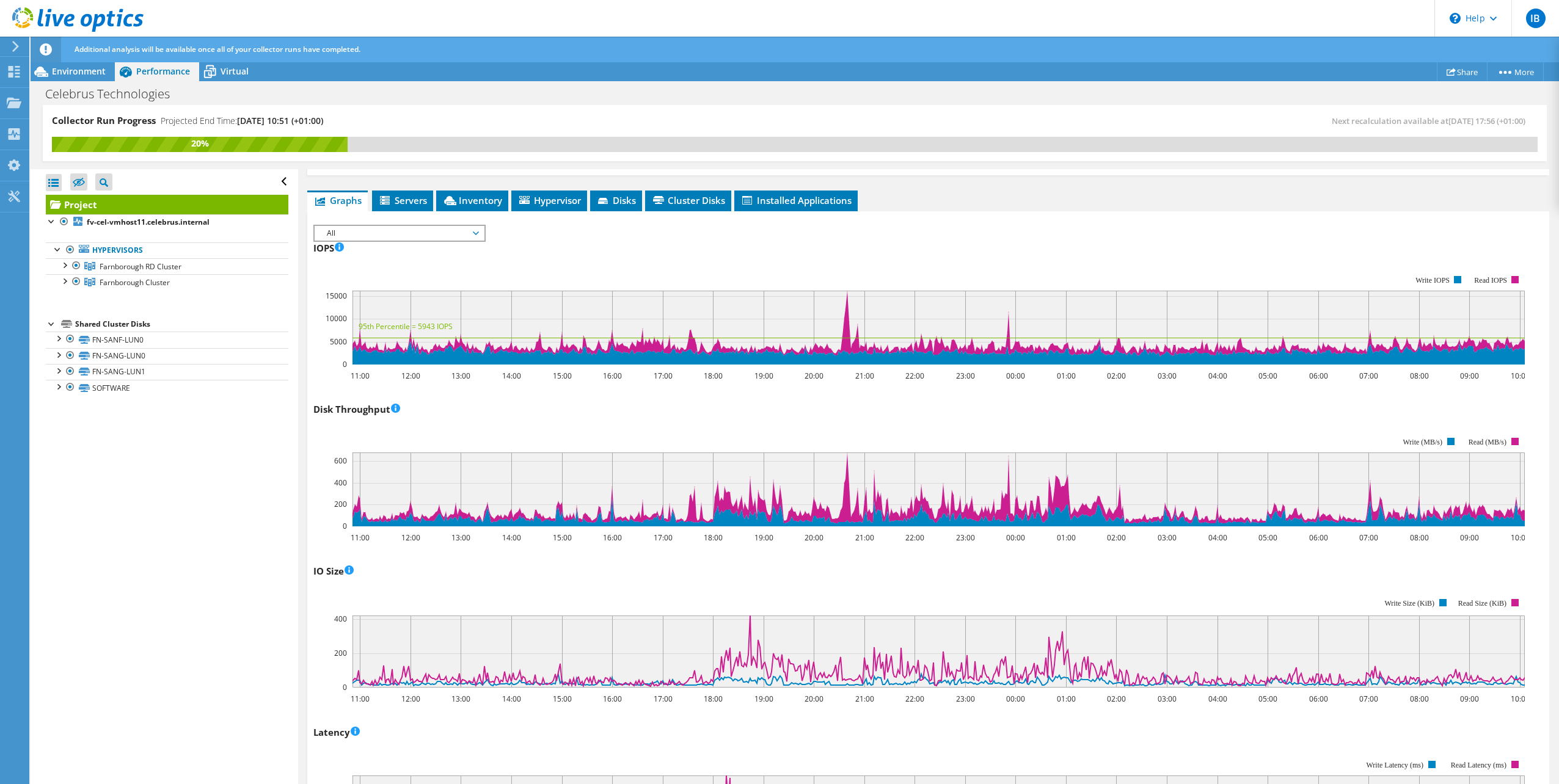
scroll to position [319, 0]
